Goal: Find specific page/section: Find specific page/section

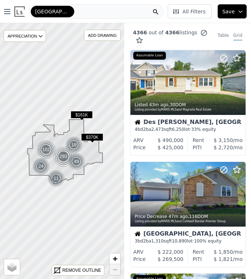
click at [121, 12] on div "[GEOGRAPHIC_DATA][PERSON_NAME]" at bounding box center [96, 11] width 134 height 14
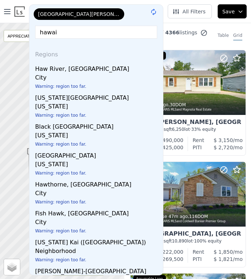
type input "[US_STATE]"
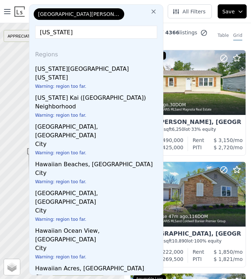
drag, startPoint x: 77, startPoint y: 32, endPoint x: 11, endPoint y: 33, distance: 65.9
click at [11, 33] on div "Open main menu [GEOGRAPHIC_DATA] [US_STATE] Regions [US_STATE][GEOGRAPHIC_DATA]…" at bounding box center [125, 139] width 251 height 279
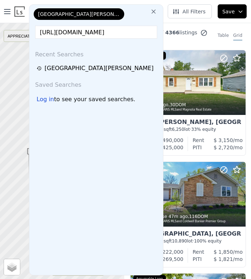
scroll to position [0, 152]
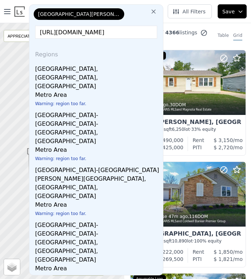
drag, startPoint x: 101, startPoint y: 31, endPoint x: 251, endPoint y: 32, distance: 150.2
click at [250, 32] on html "Open main menu [GEOGRAPHIC_DATA][PERSON_NAME] [URL][DOMAIN_NAME] Regions [GEOGR…" at bounding box center [125, 139] width 251 height 279
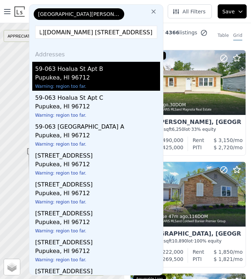
scroll to position [0, 0]
drag, startPoint x: 45, startPoint y: 33, endPoint x: 25, endPoint y: 32, distance: 19.9
click at [25, 32] on div "Open main menu [GEOGRAPHIC_DATA][PERSON_NAME] [URL][DOMAIN_NAME] [GEOGRAPHIC_DA…" at bounding box center [125, 139] width 251 height 279
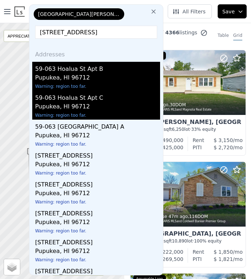
type input "[STREET_ADDRESS]"
click at [88, 100] on div "59-063 Hoalua St Apt C" at bounding box center [97, 97] width 125 height 12
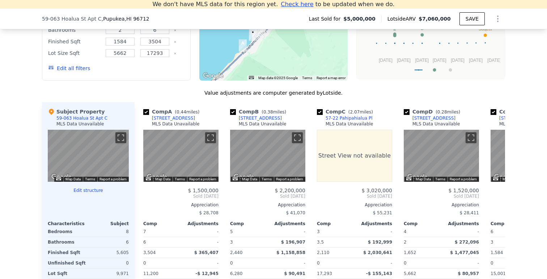
scroll to position [736, 0]
